Goal: Information Seeking & Learning: Compare options

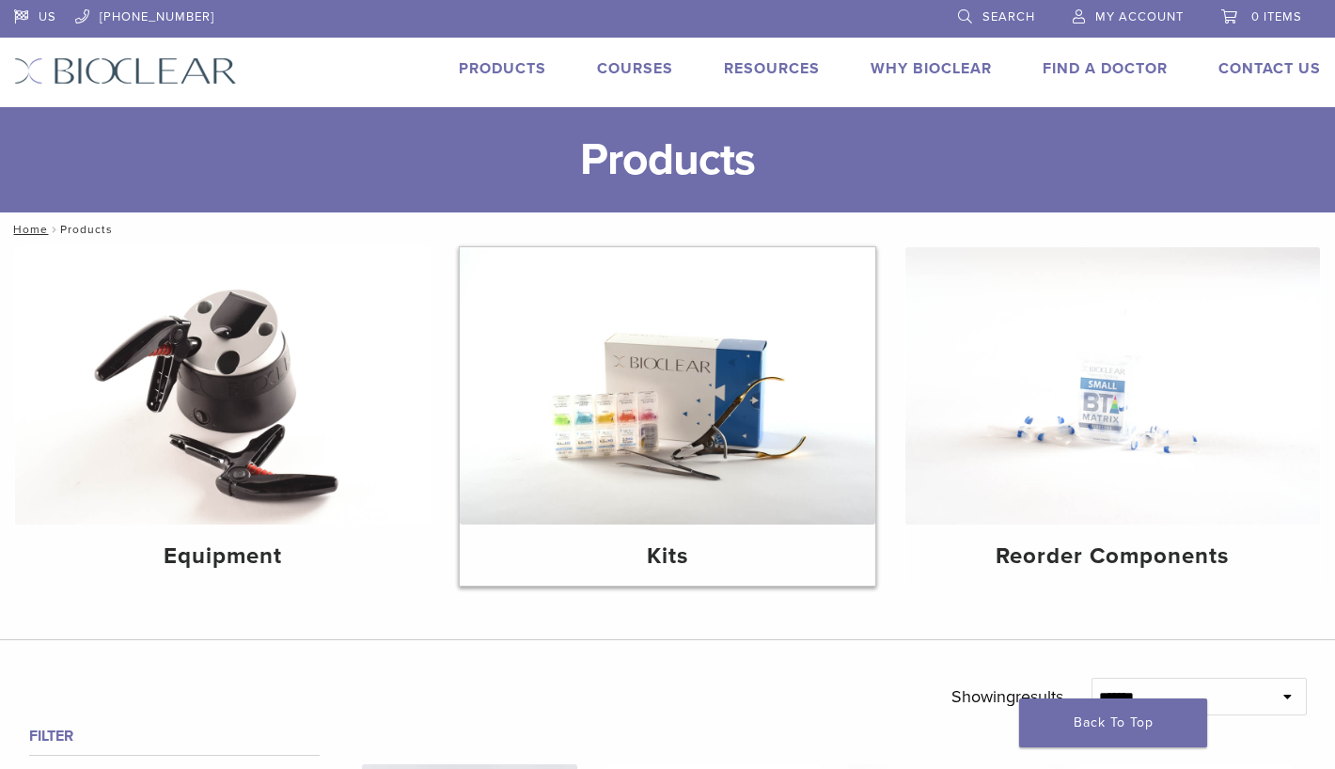
click at [639, 450] on img at bounding box center [667, 385] width 415 height 277
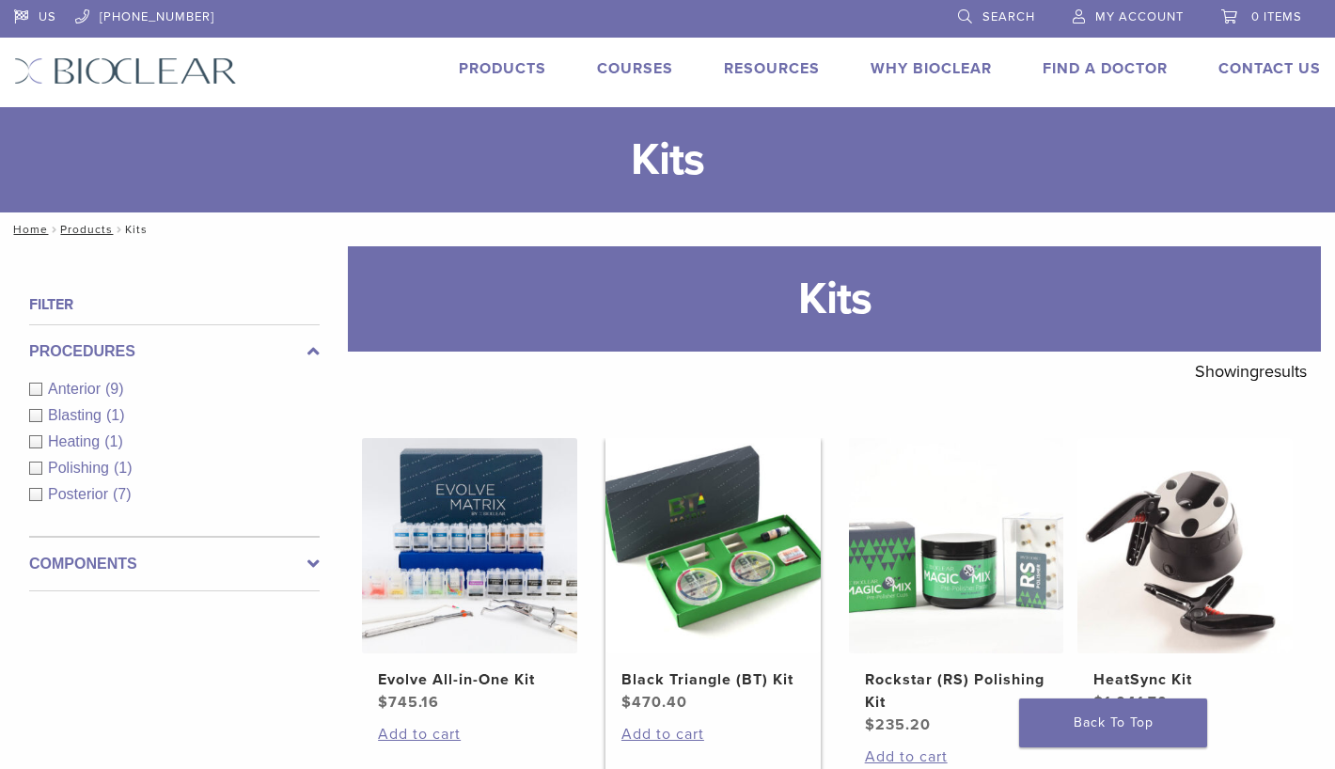
click at [712, 670] on h2 "Black Triangle (BT) Kit" at bounding box center [712, 679] width 182 height 23
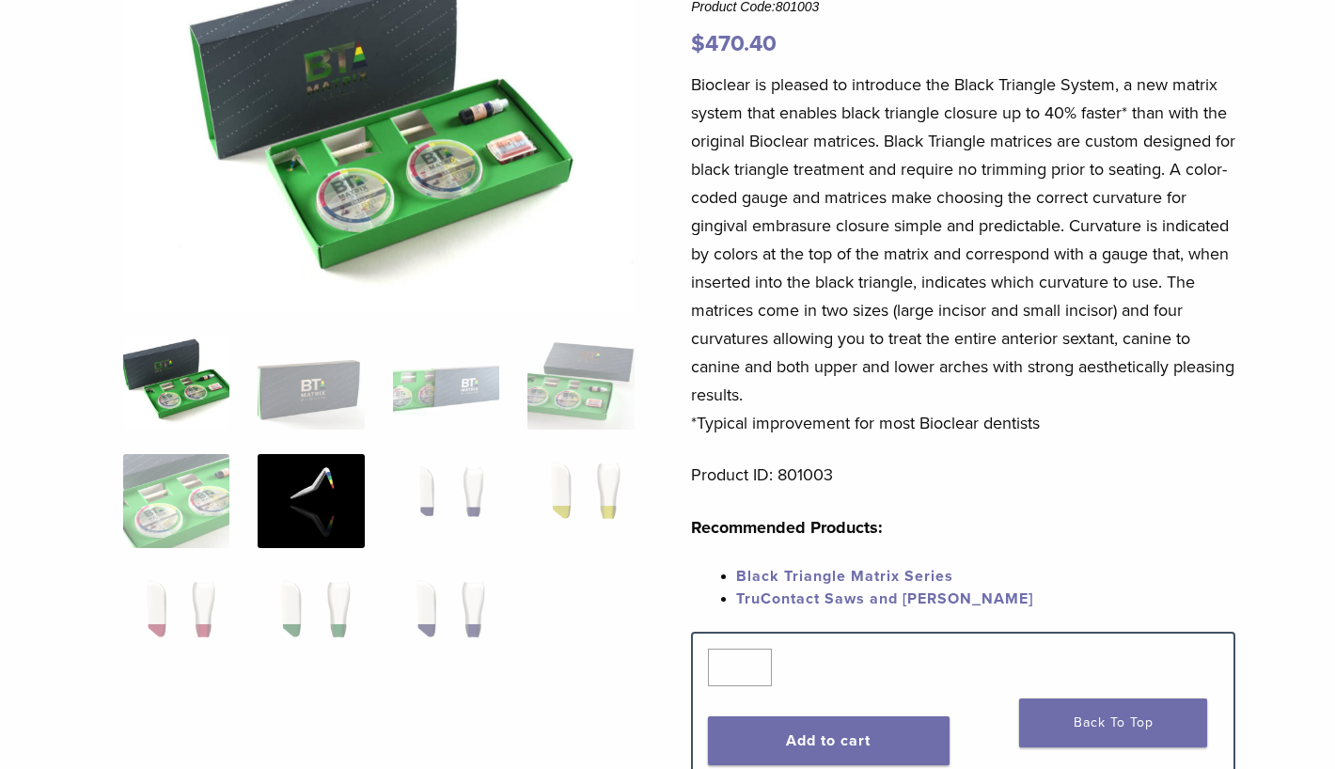
scroll to position [188, 0]
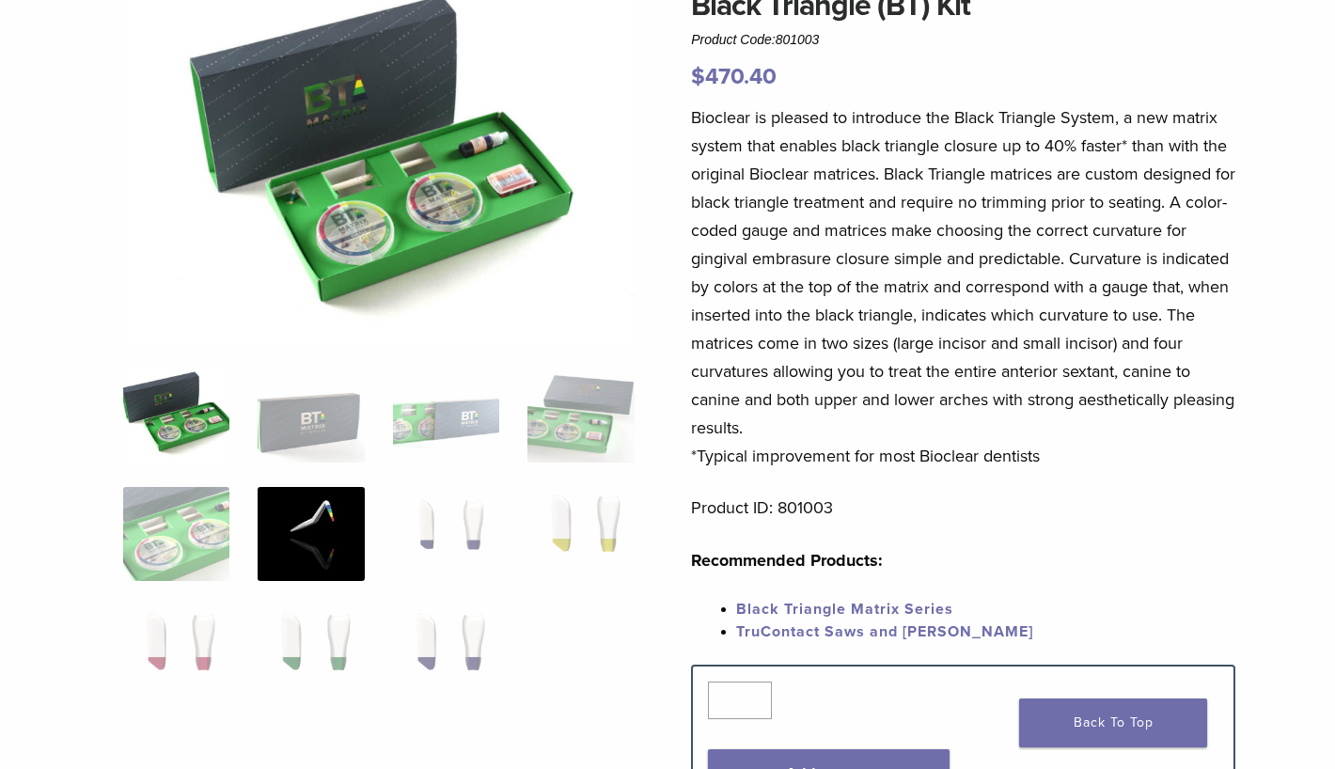
click at [322, 526] on img at bounding box center [311, 534] width 106 height 94
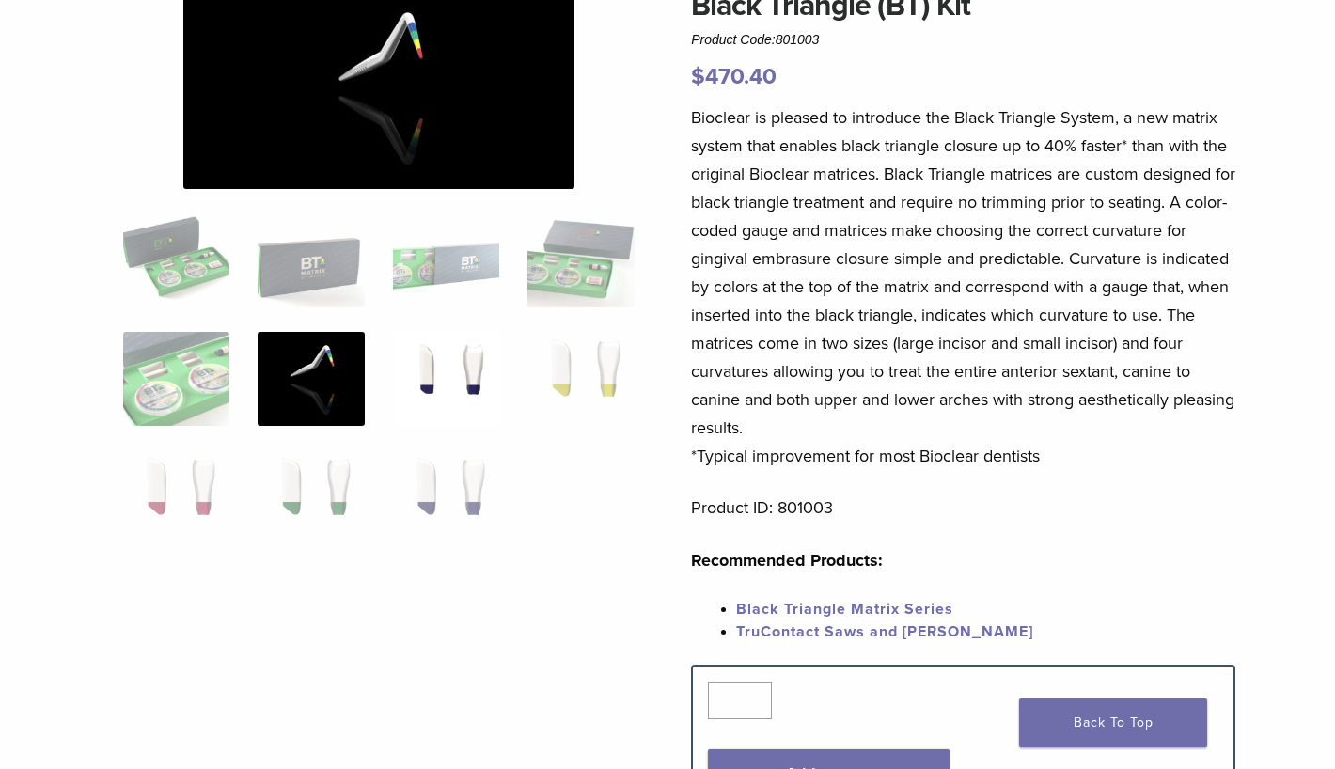
click at [421, 365] on img at bounding box center [446, 379] width 106 height 94
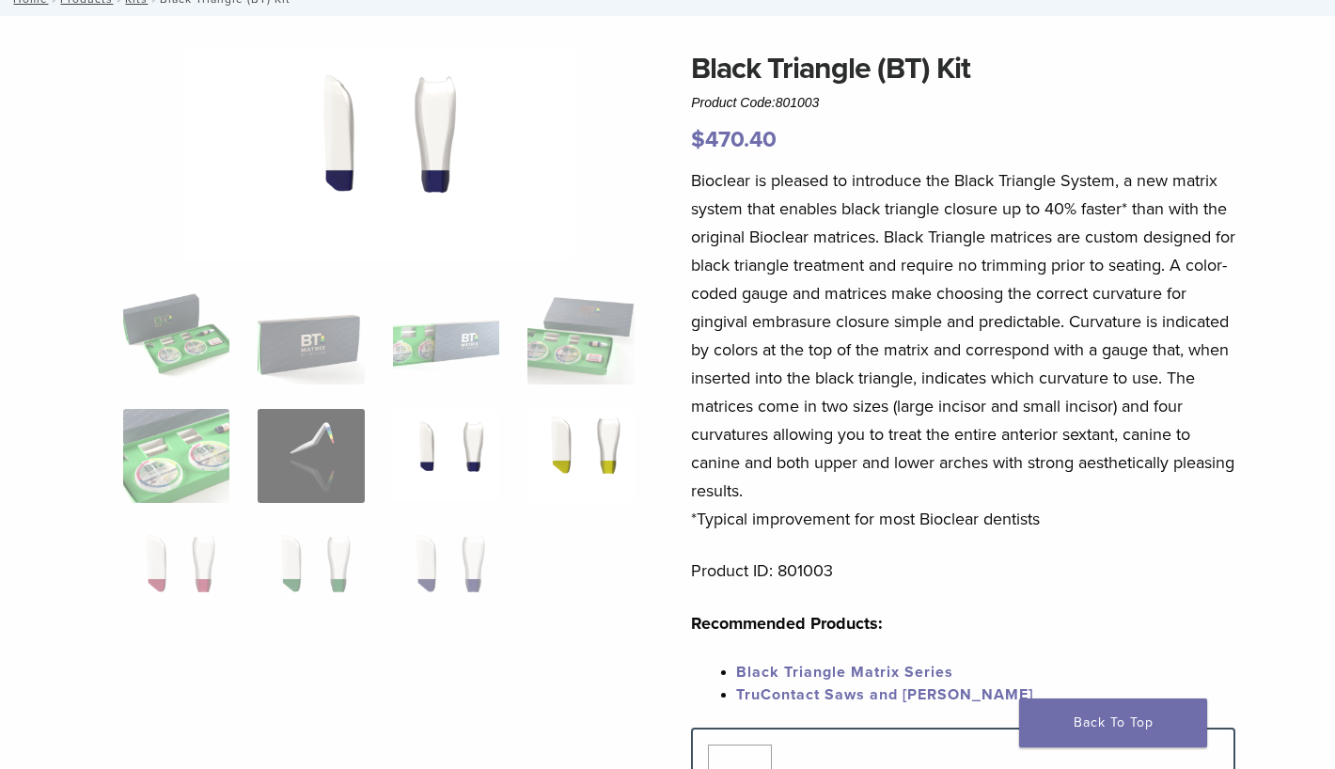
scroll to position [94, 0]
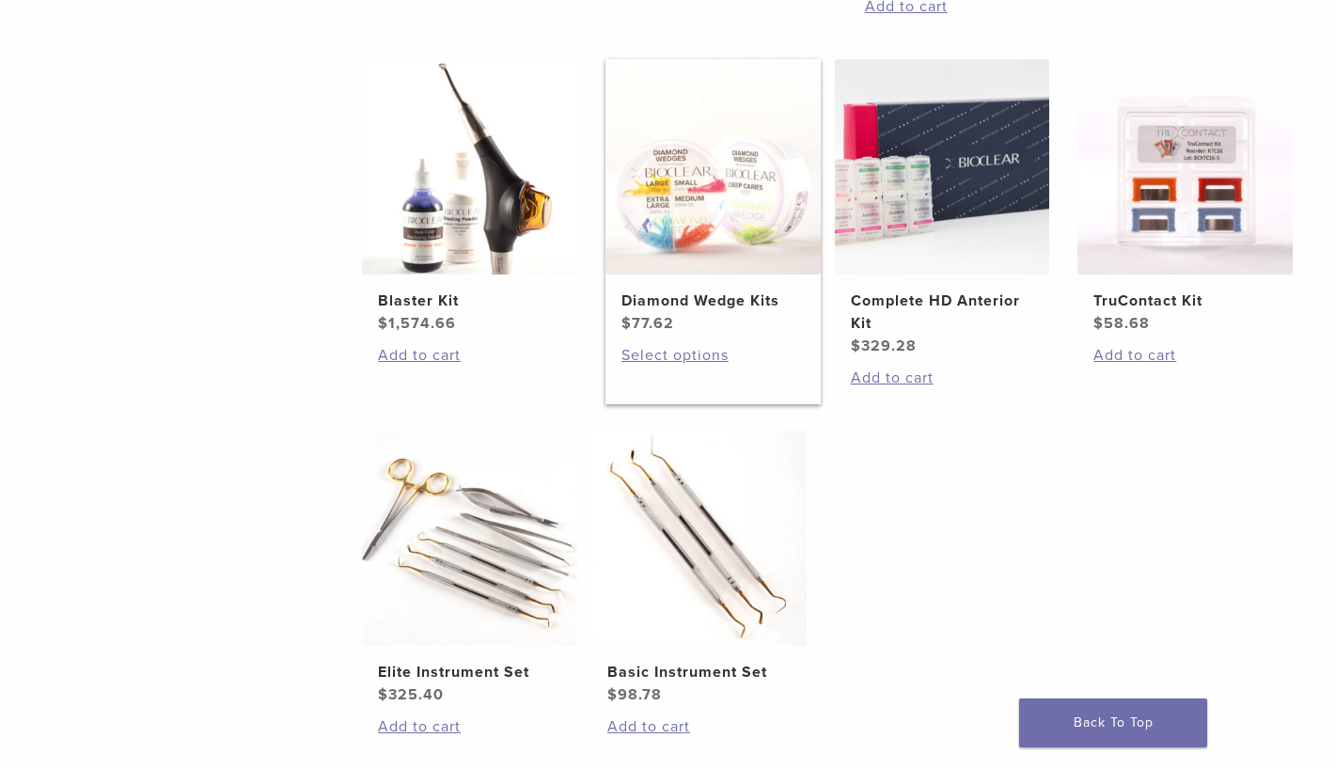
scroll to position [752, 0]
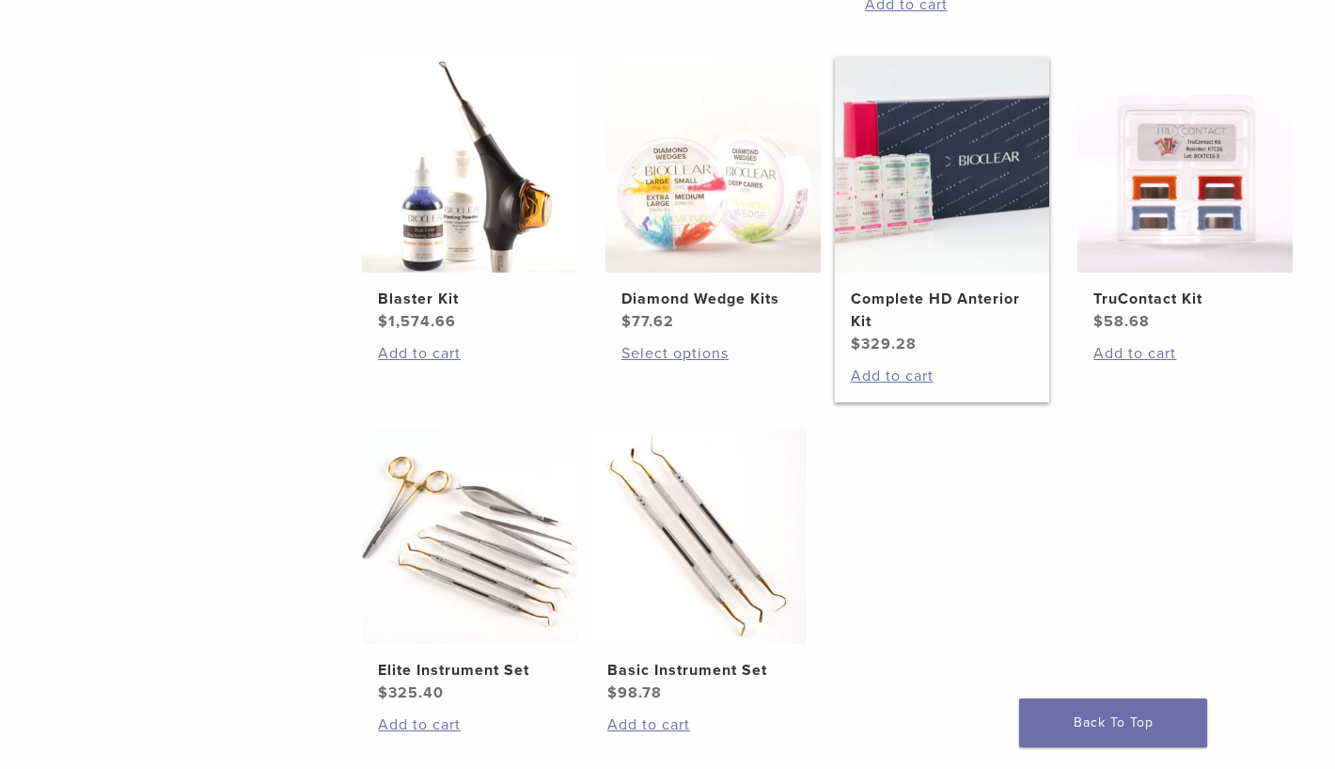
click at [890, 298] on h2 "Complete HD Anterior Kit" at bounding box center [942, 310] width 182 height 45
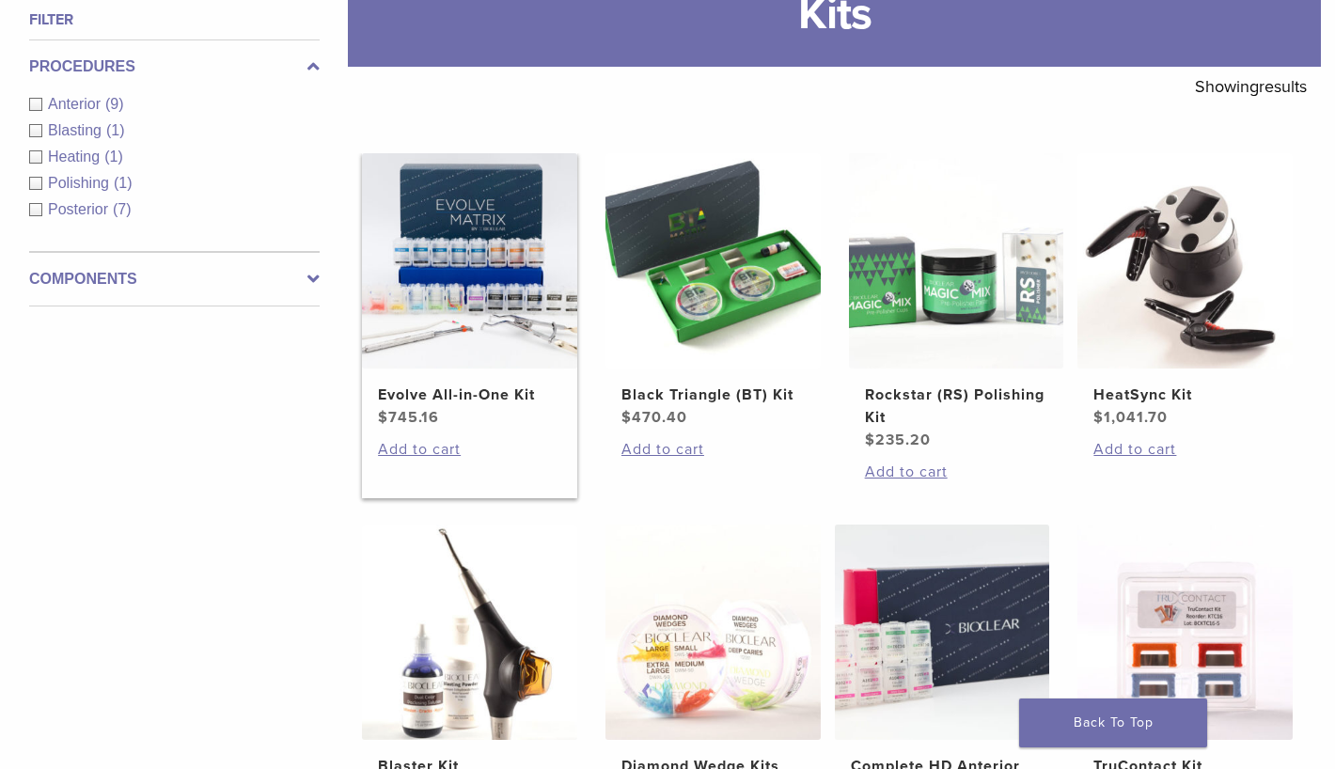
scroll to position [282, 0]
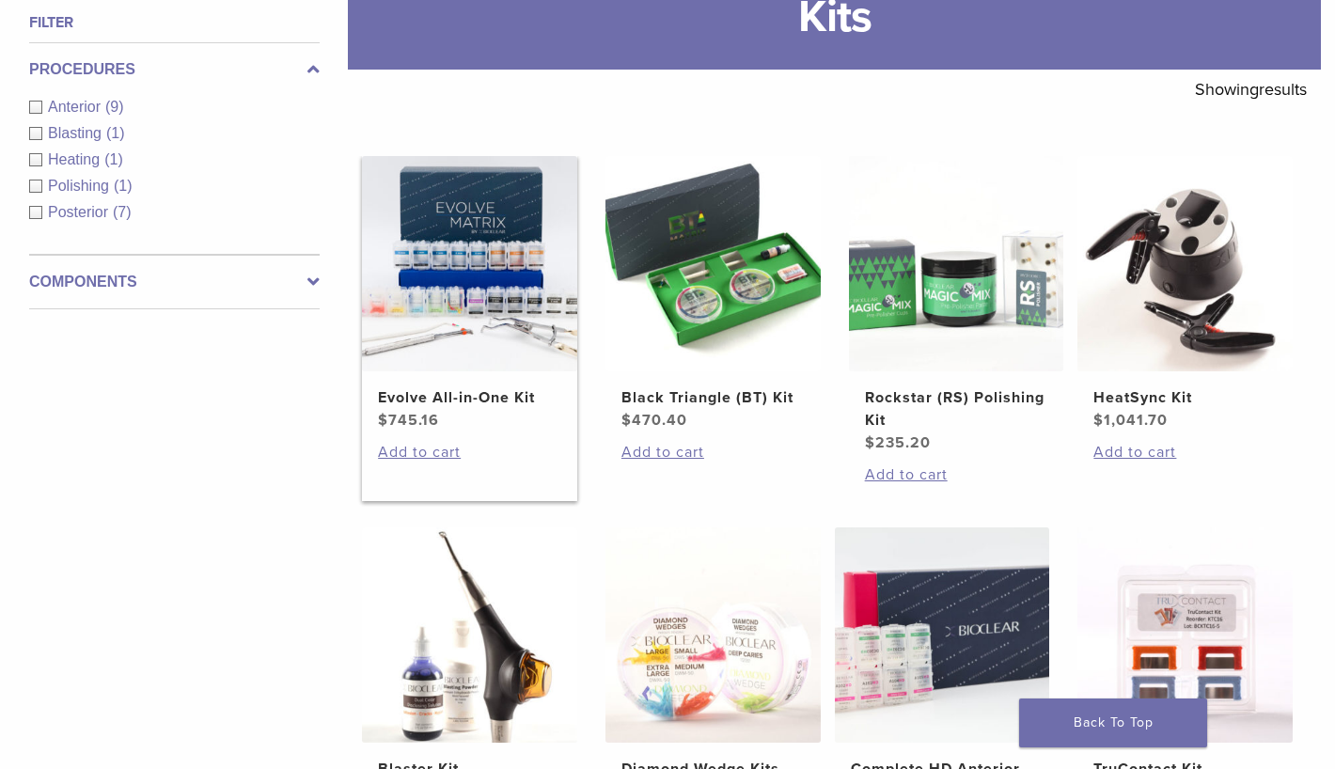
click at [457, 308] on img at bounding box center [469, 263] width 215 height 215
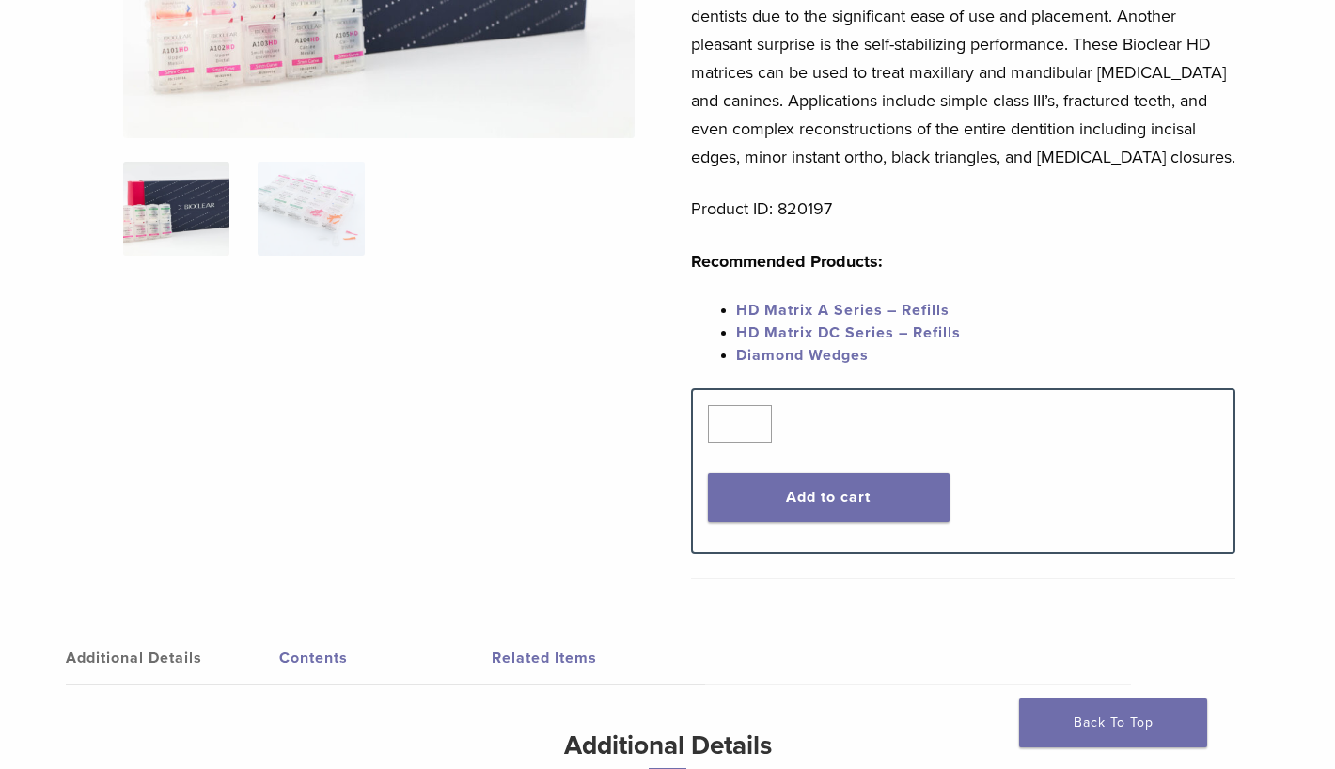
scroll to position [376, 0]
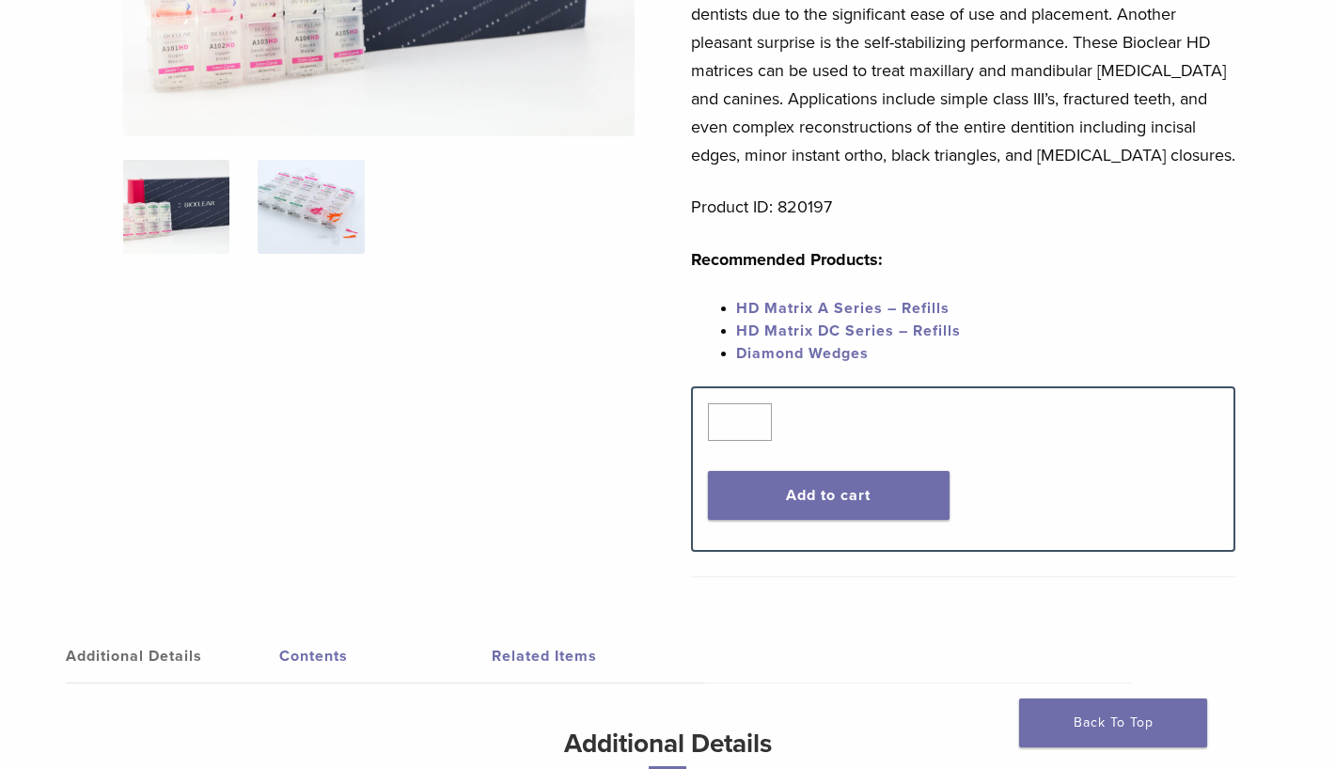
click at [306, 222] on img at bounding box center [311, 207] width 106 height 94
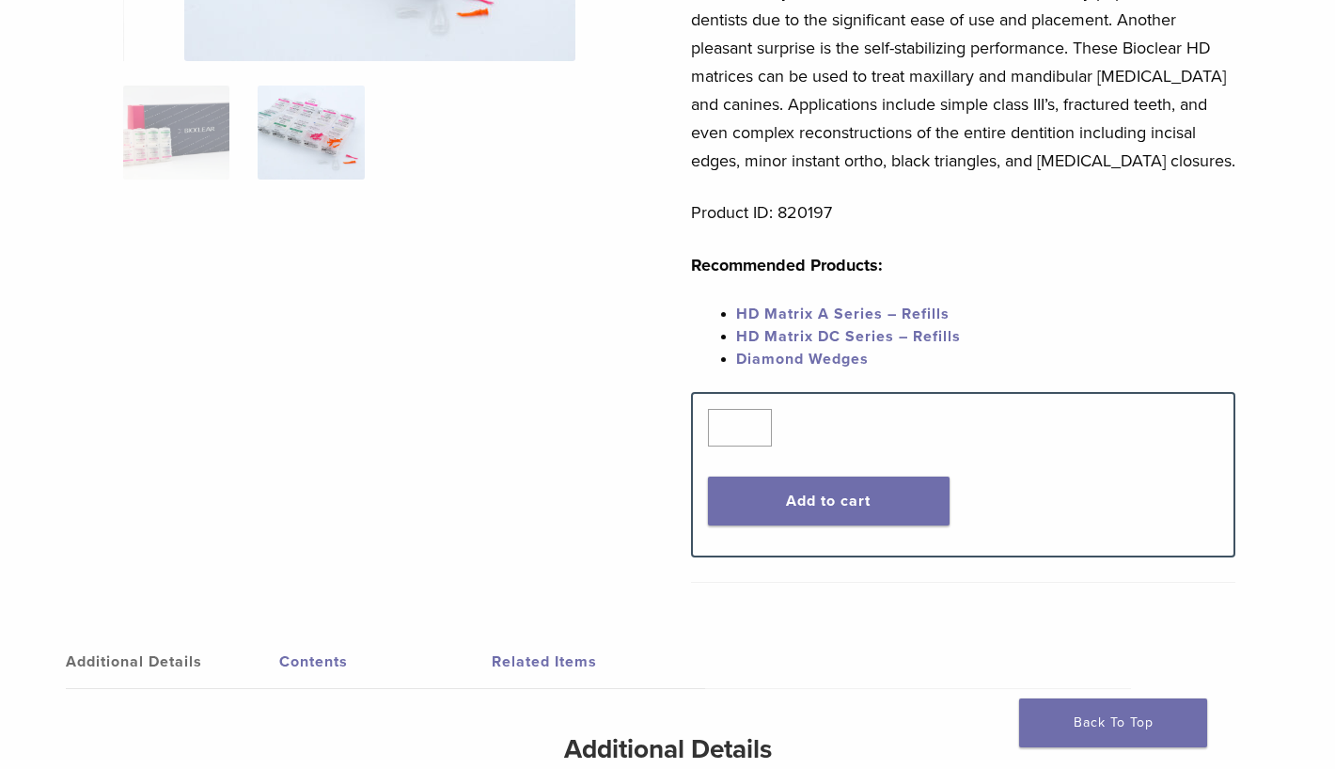
scroll to position [188, 0]
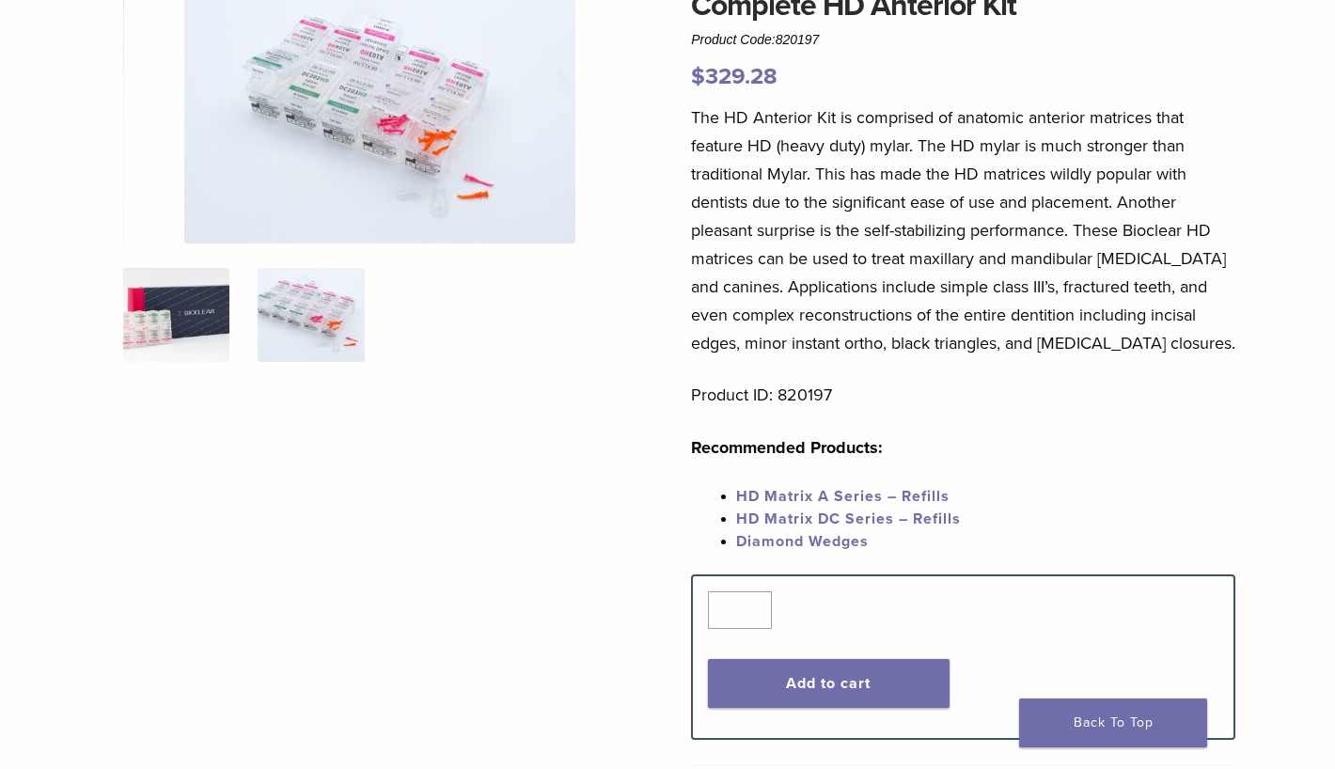
click at [163, 326] on img at bounding box center [176, 315] width 106 height 94
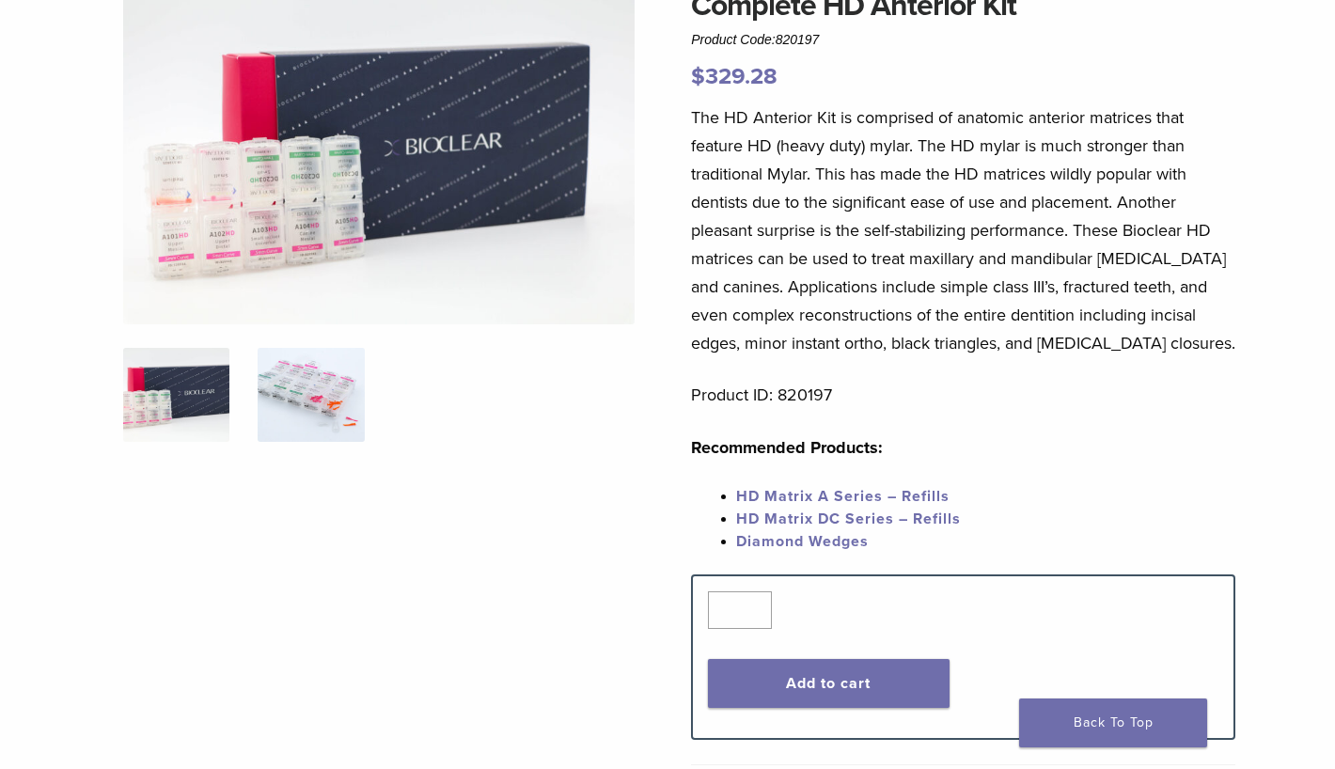
click at [328, 383] on img at bounding box center [311, 395] width 106 height 94
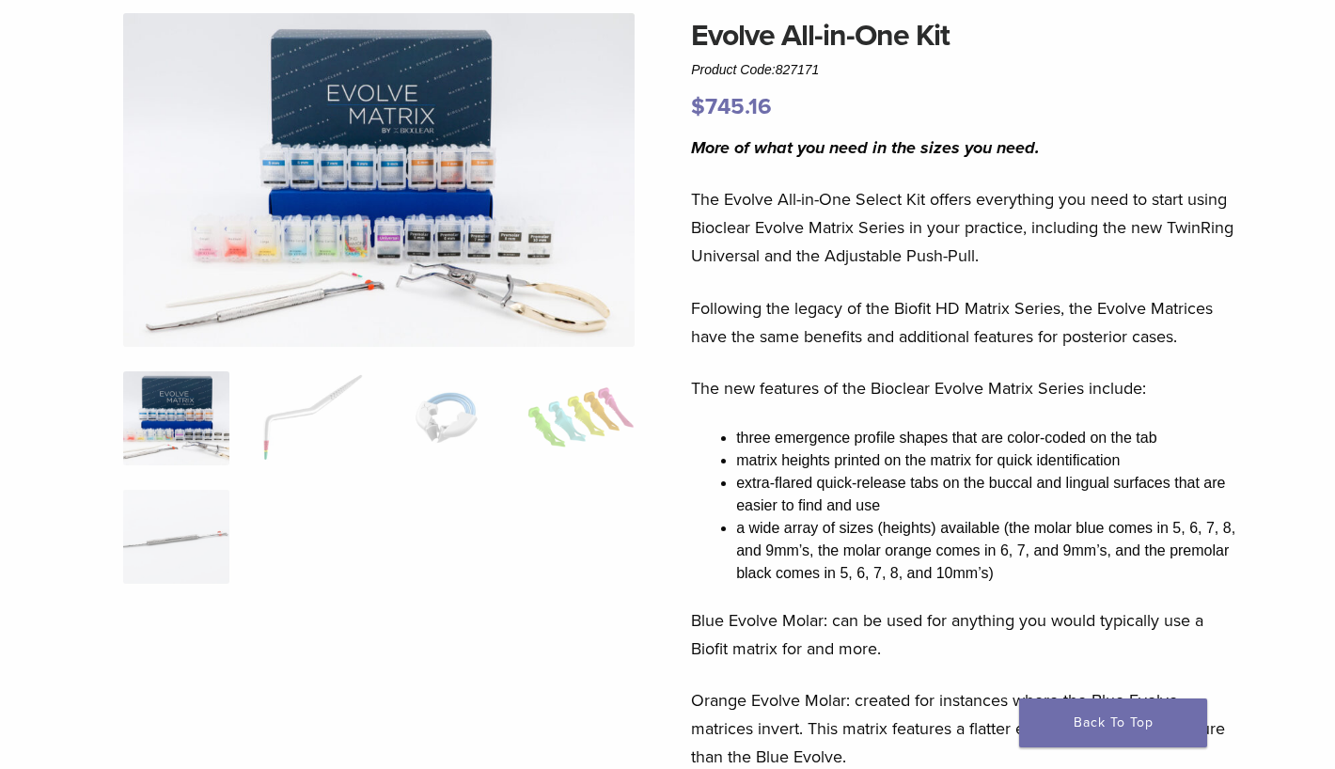
scroll to position [282, 0]
